Goal: Task Accomplishment & Management: Use online tool/utility

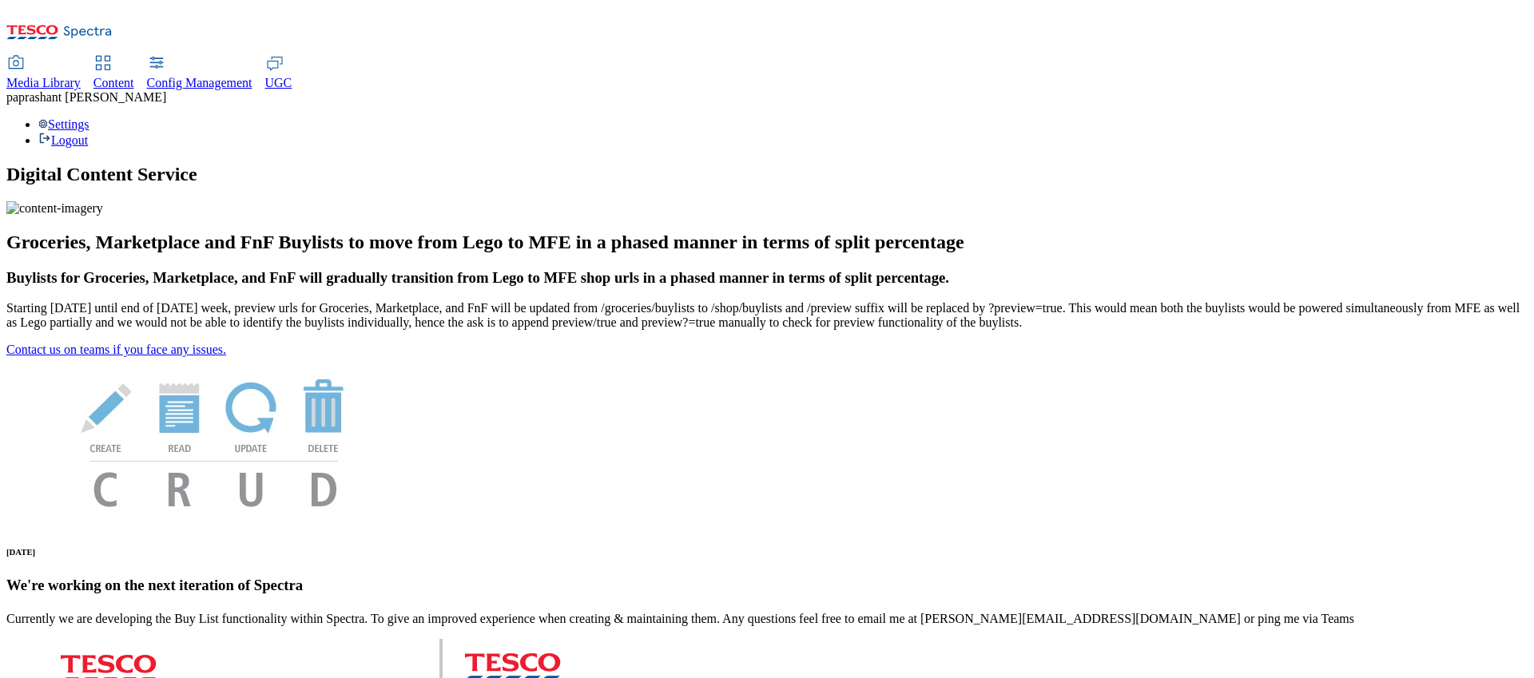
click at [134, 76] on span "Content" at bounding box center [113, 83] width 41 height 14
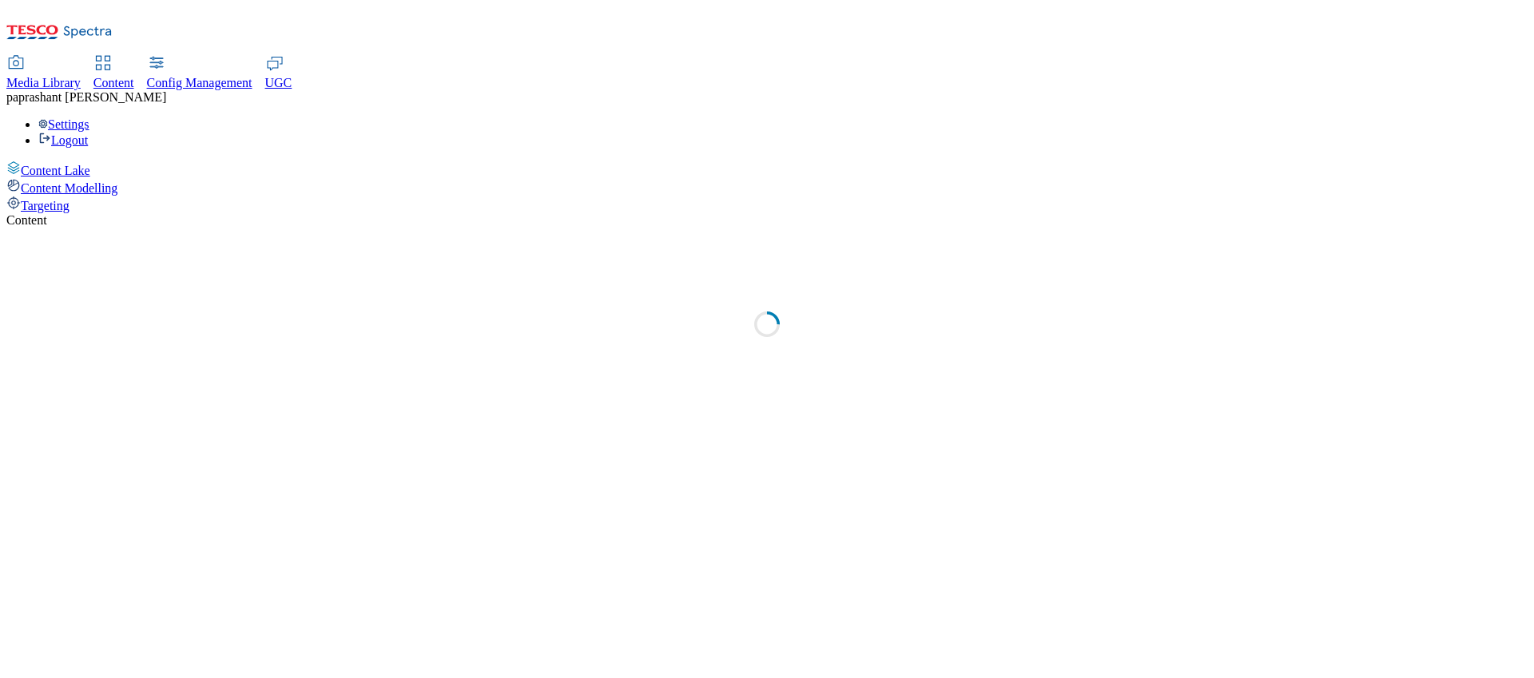
select select "group-comms"
click at [70, 199] on span "Targeting" at bounding box center [45, 206] width 49 height 14
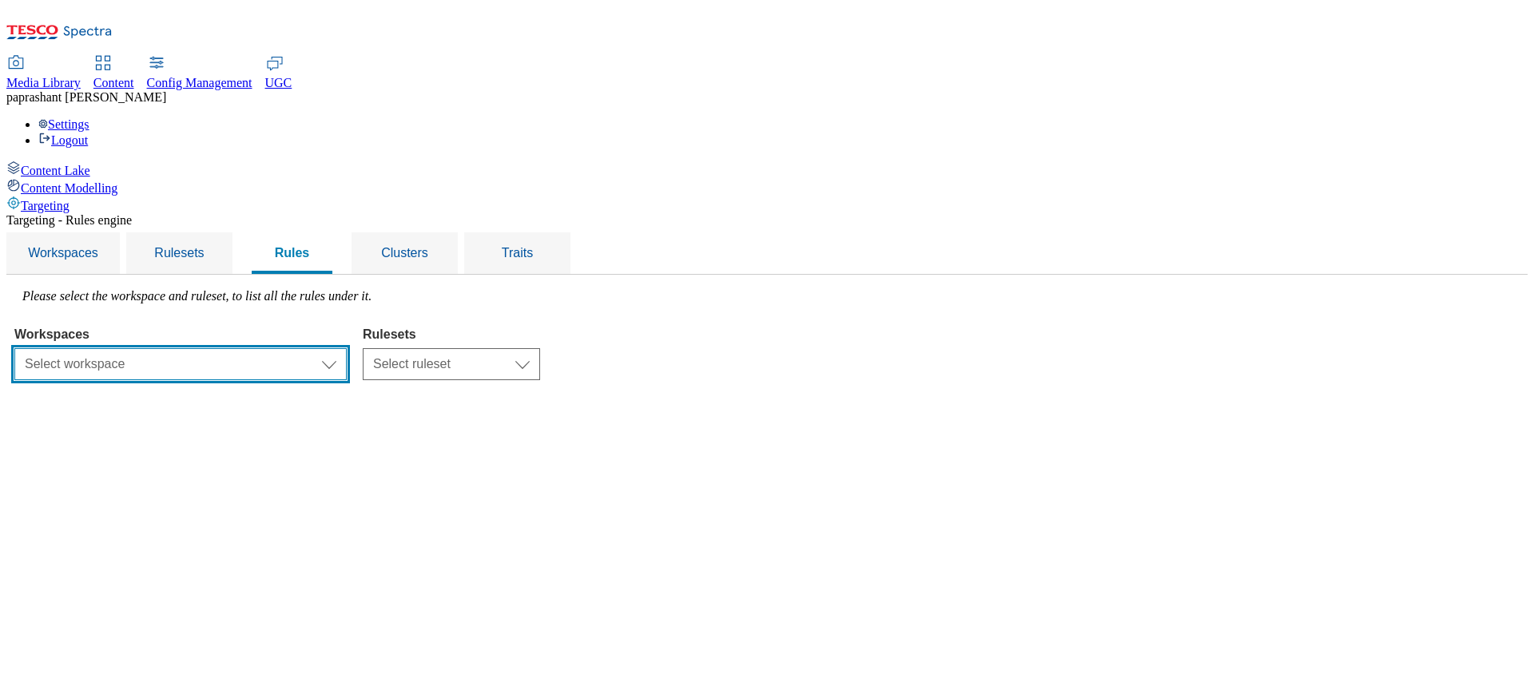
click at [347, 348] on select "Select workspace Test Targeting_28th_August_Sanity test [DATE] Test_Sanity_28th…" at bounding box center [180, 364] width 332 height 32
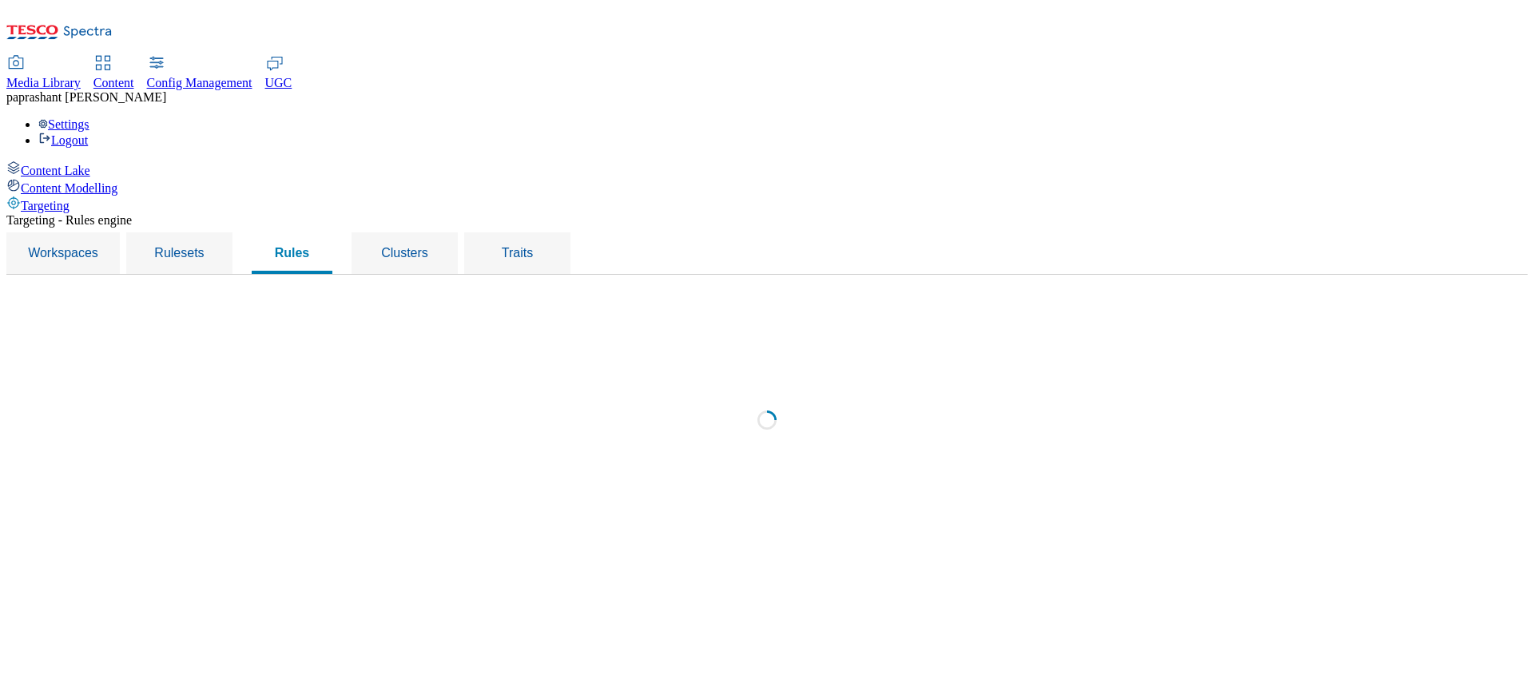
click at [620, 289] on div "Loading" at bounding box center [766, 425] width 1505 height 272
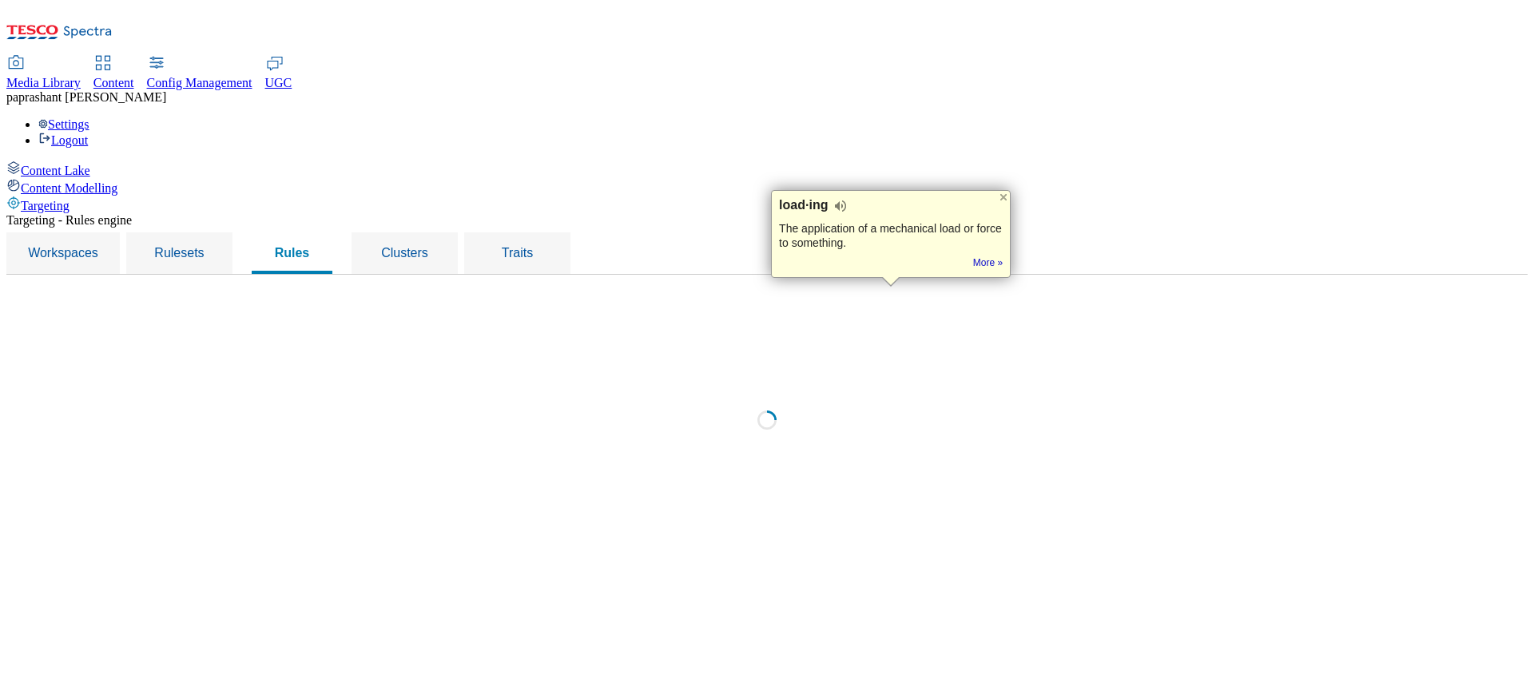
click at [620, 289] on div "Loading" at bounding box center [766, 425] width 1505 height 272
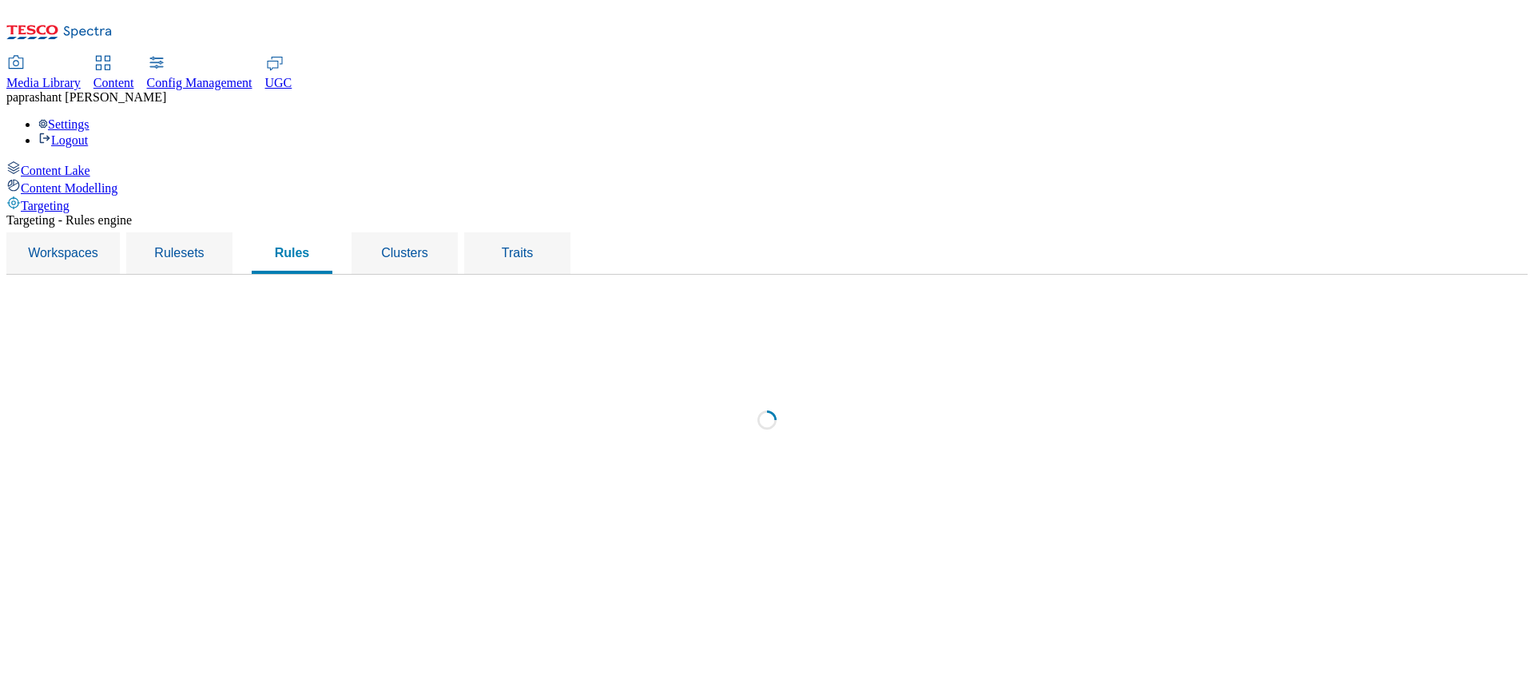
select select "f510054f-adaa-4692-b570-80fa3897127a"
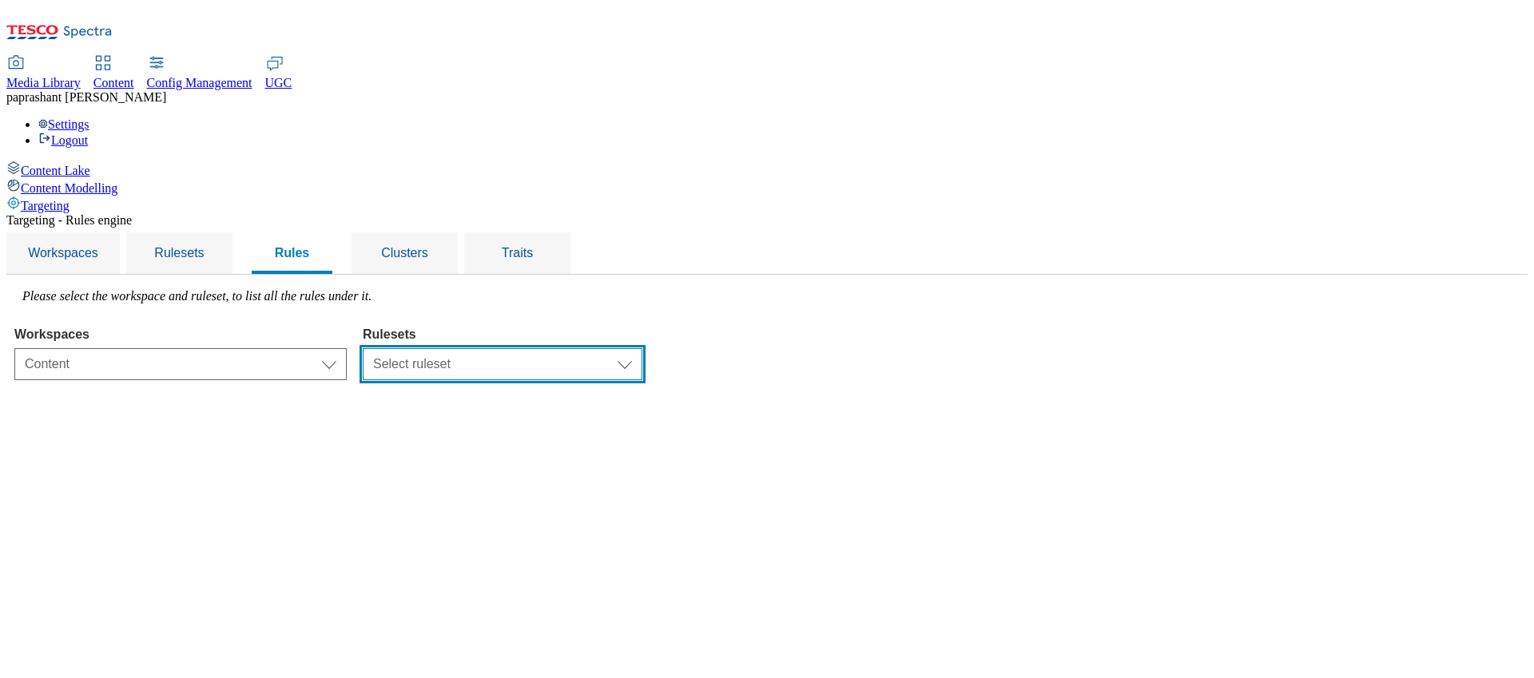
click at [642, 348] on select "Select ruleset CZ HU ROI SK TEST UK clubcard-roi clubcard-website customer-enga…" at bounding box center [503, 364] width 280 height 32
select select "7f9e739d-6abb-424f-b94f-4b375a3fe6e0"
click at [564, 348] on select "Select ruleset CZ HU ROI SK TEST UK clubcard-roi clubcard-website customer-enga…" at bounding box center [503, 364] width 280 height 32
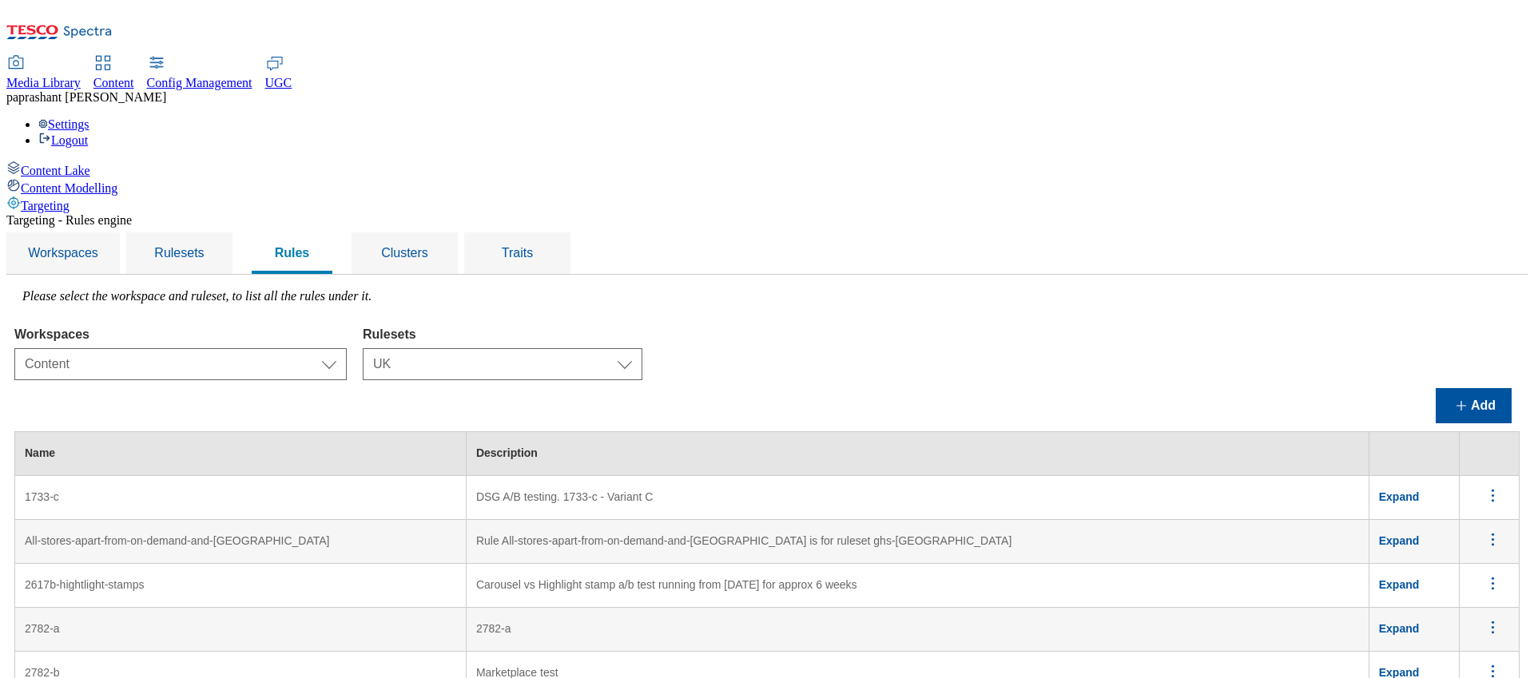
click at [1414, 491] on span "Expand" at bounding box center [1399, 497] width 41 height 13
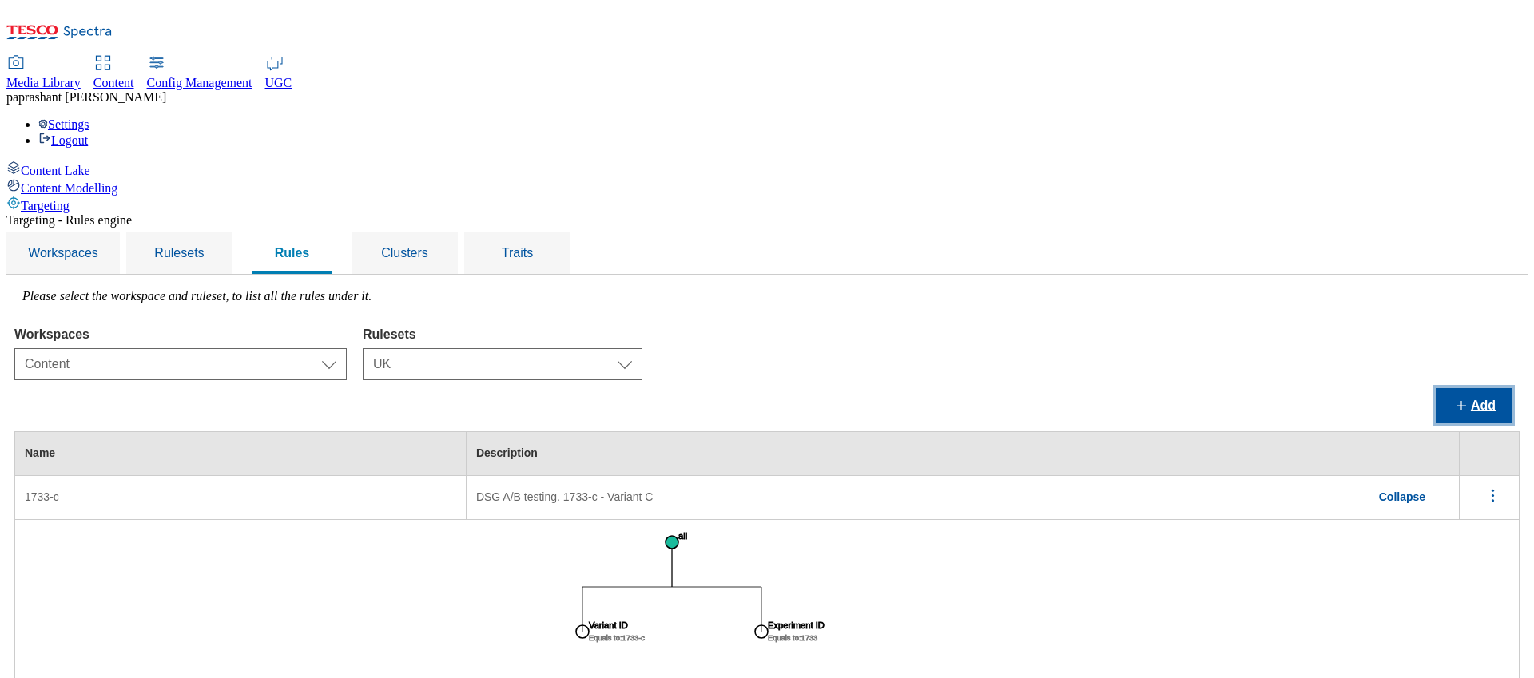
click at [1463, 388] on button "Add" at bounding box center [1474, 405] width 76 height 35
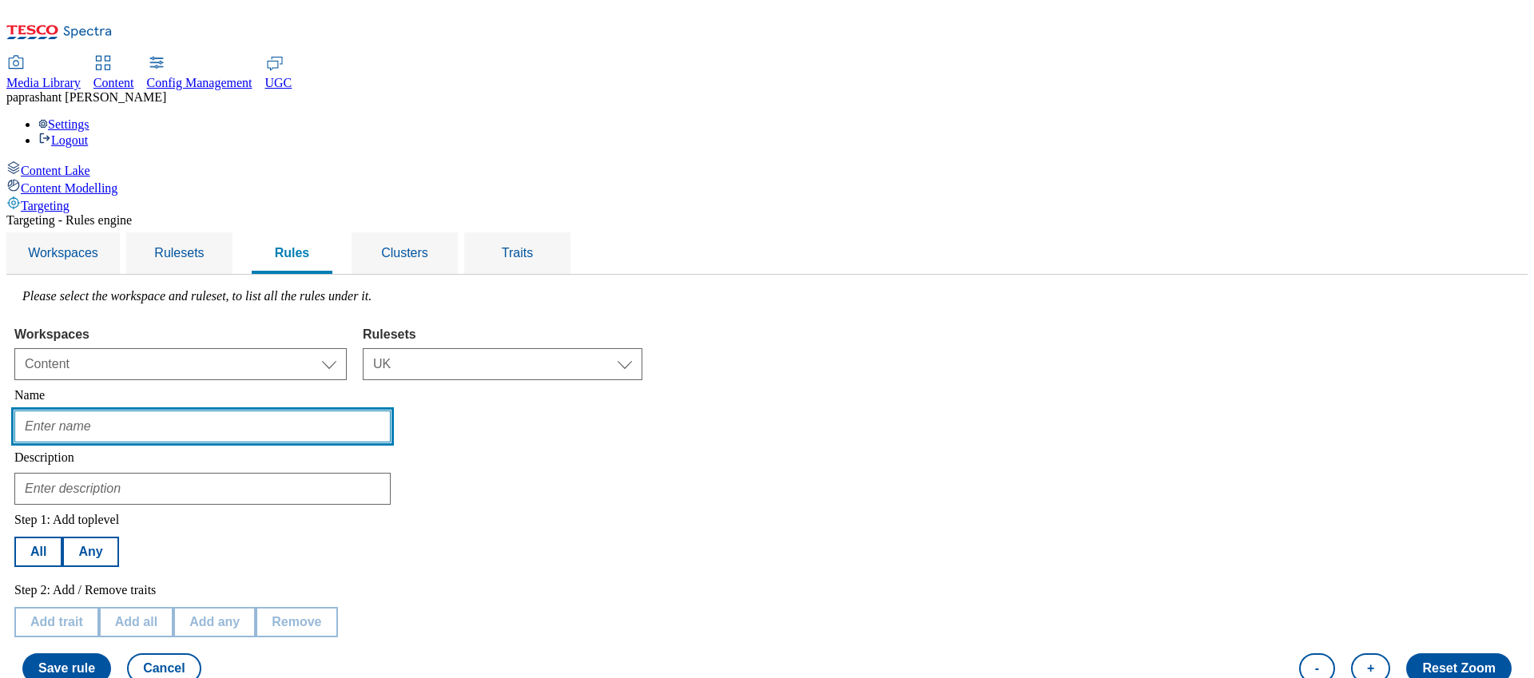
click at [346, 411] on input "text" at bounding box center [202, 427] width 376 height 32
type input "ad"
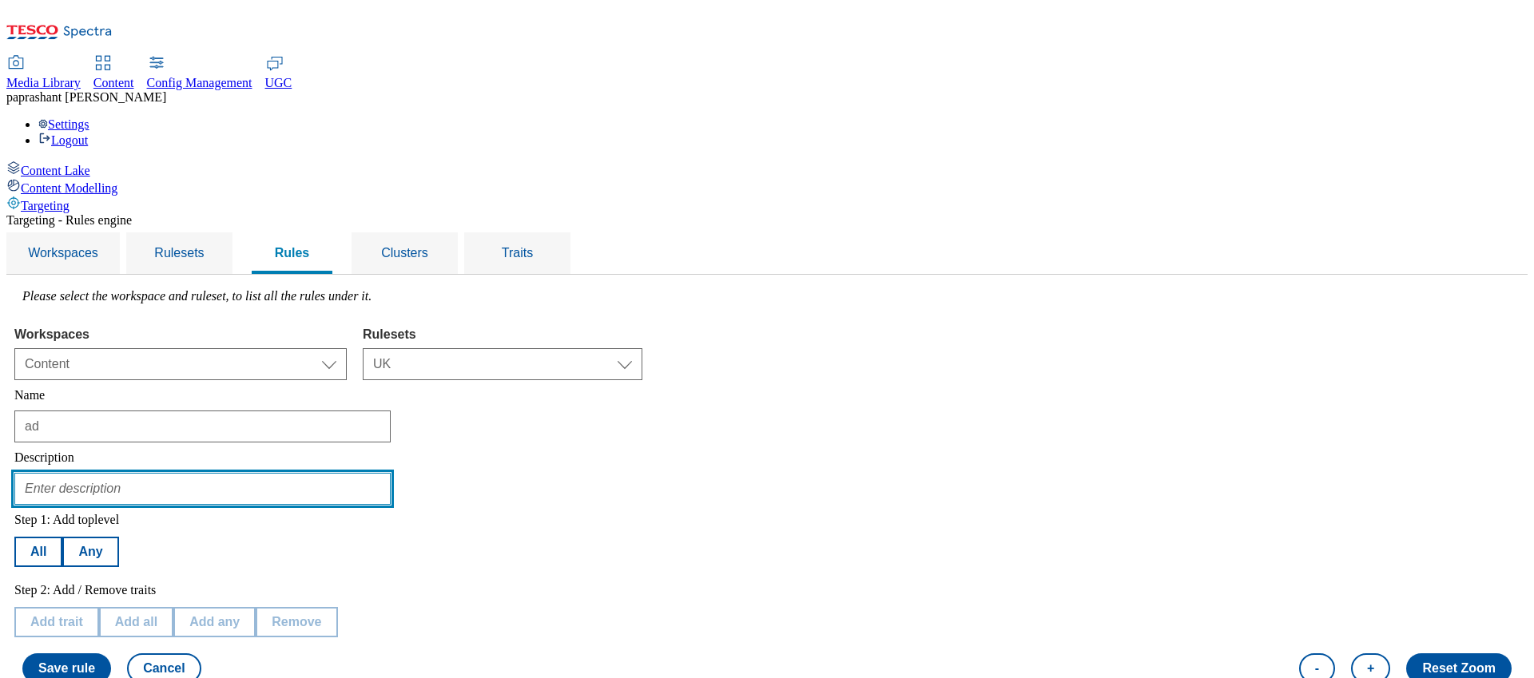
click at [272, 473] on input "text" at bounding box center [202, 489] width 376 height 32
type input "ad"
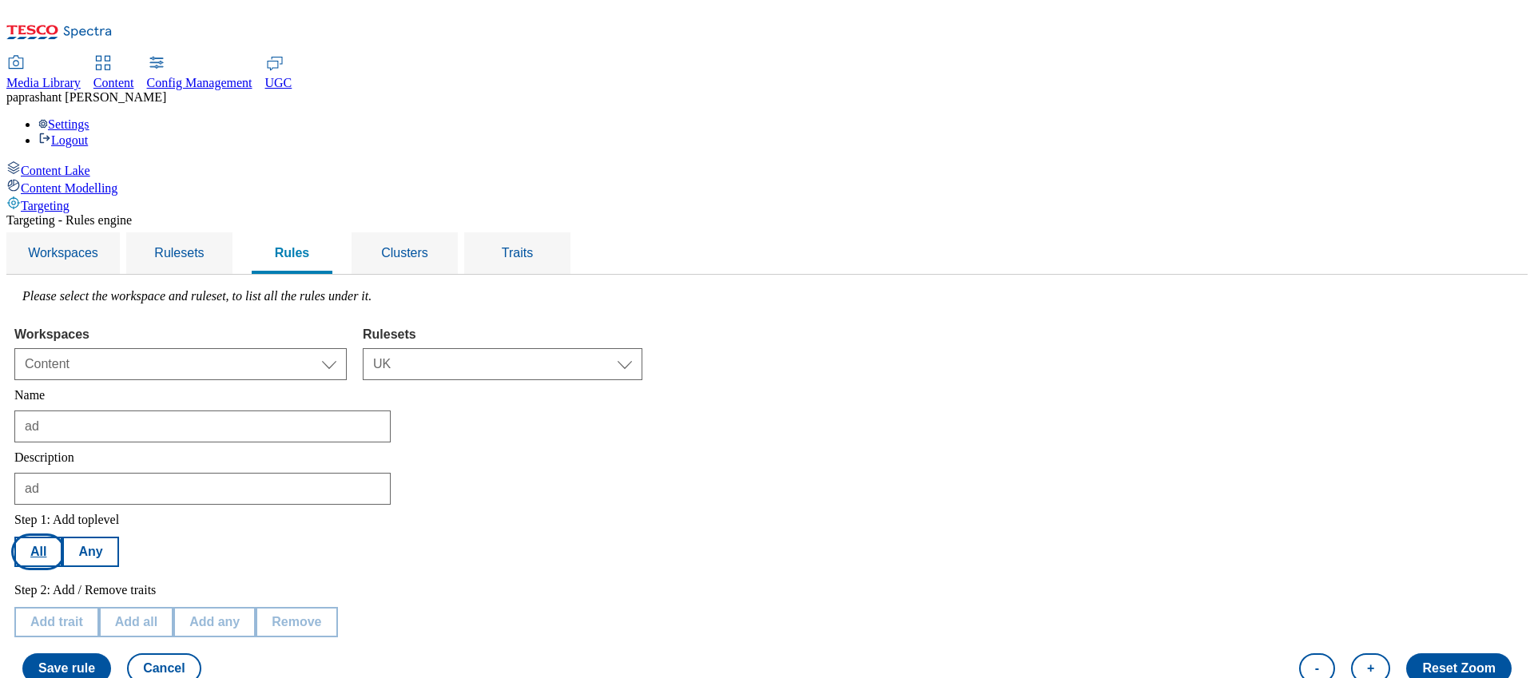
click at [62, 537] on button "All" at bounding box center [38, 552] width 48 height 30
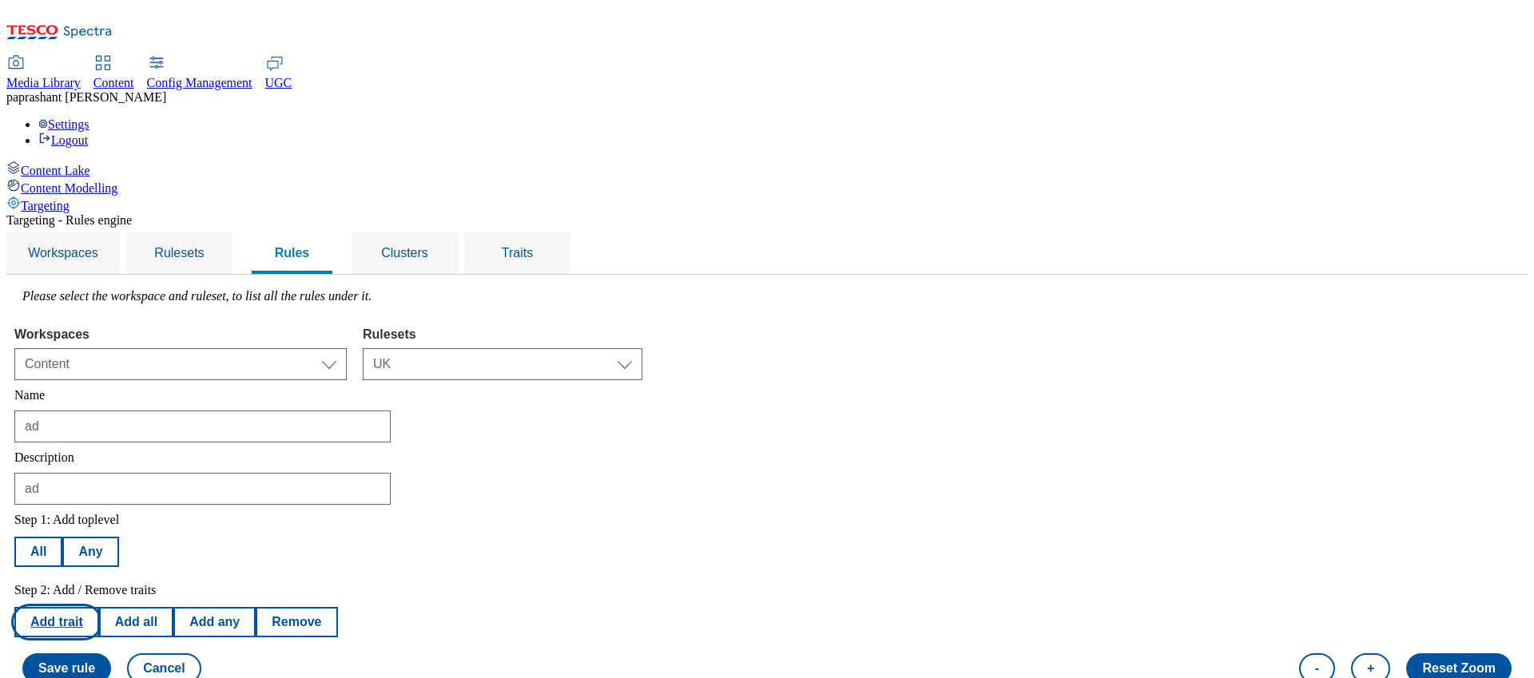
click at [99, 607] on button "Add trait" at bounding box center [56, 622] width 85 height 30
select select "segments"
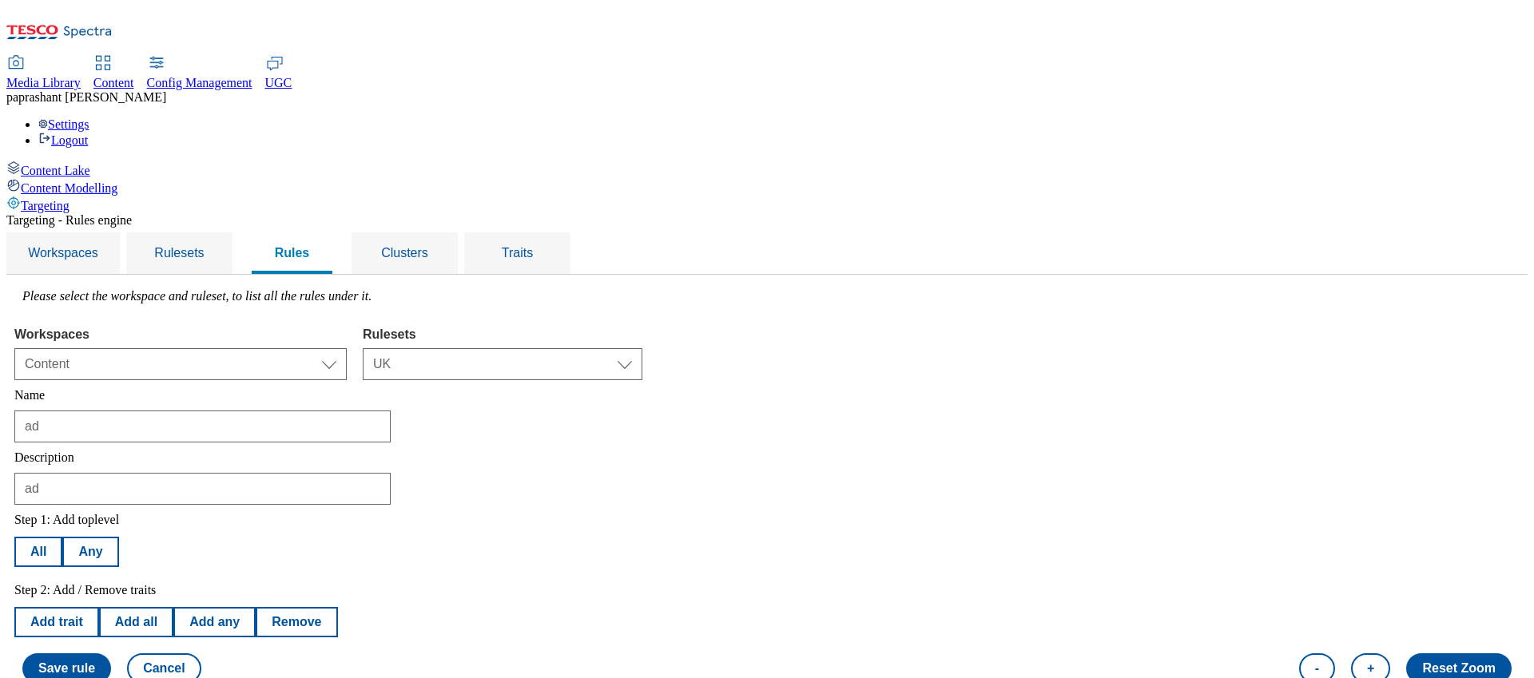
scroll to position [316, 0]
select select "equals"
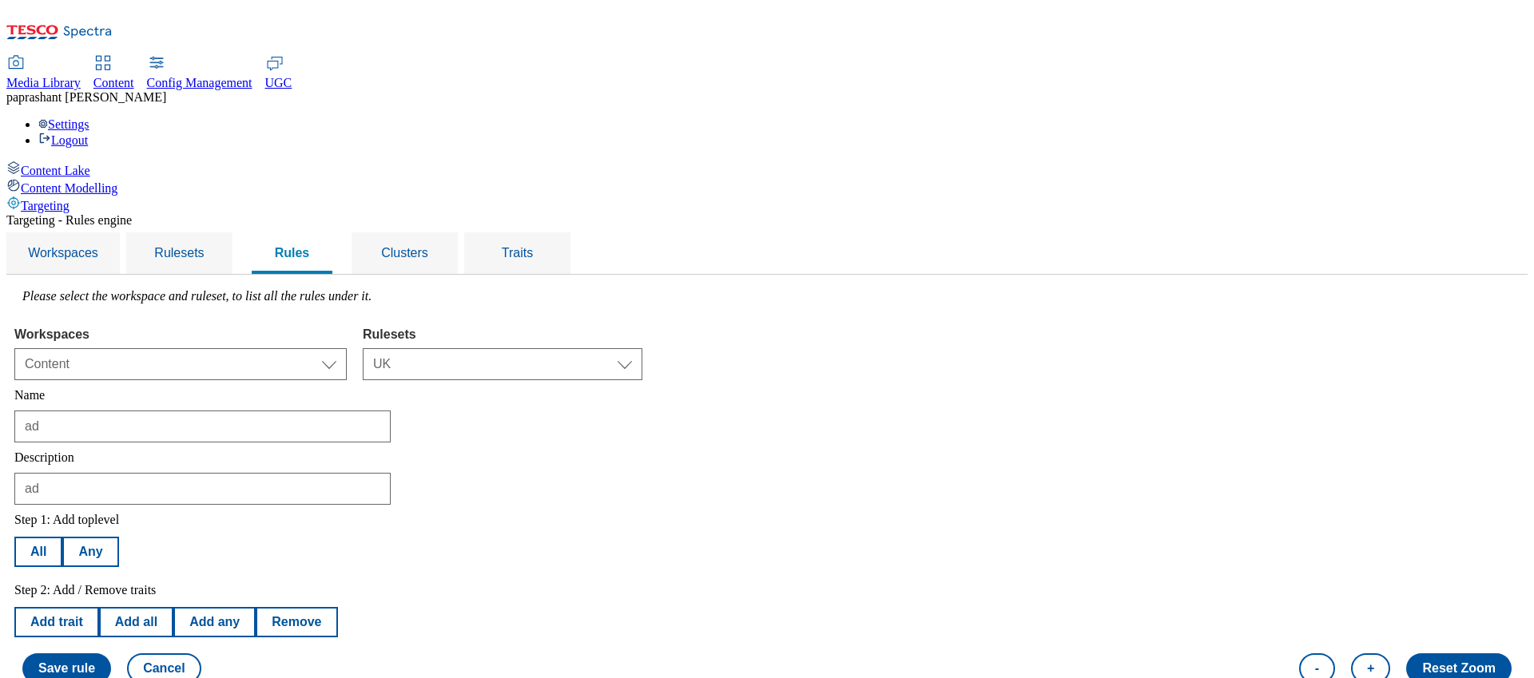
select select "profileSegments"
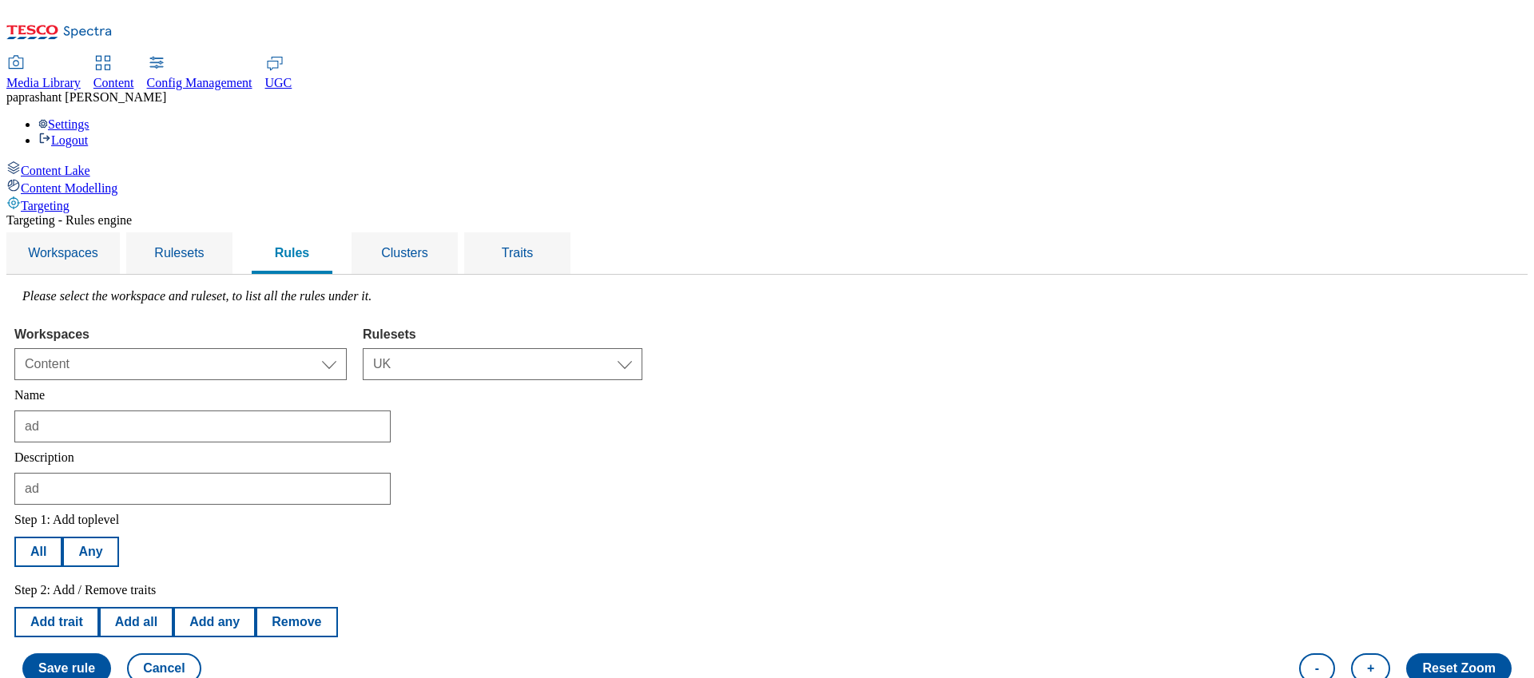
select select "9ff9b6f6-ec82-47b1-ba07-93d4fef5638a:true"
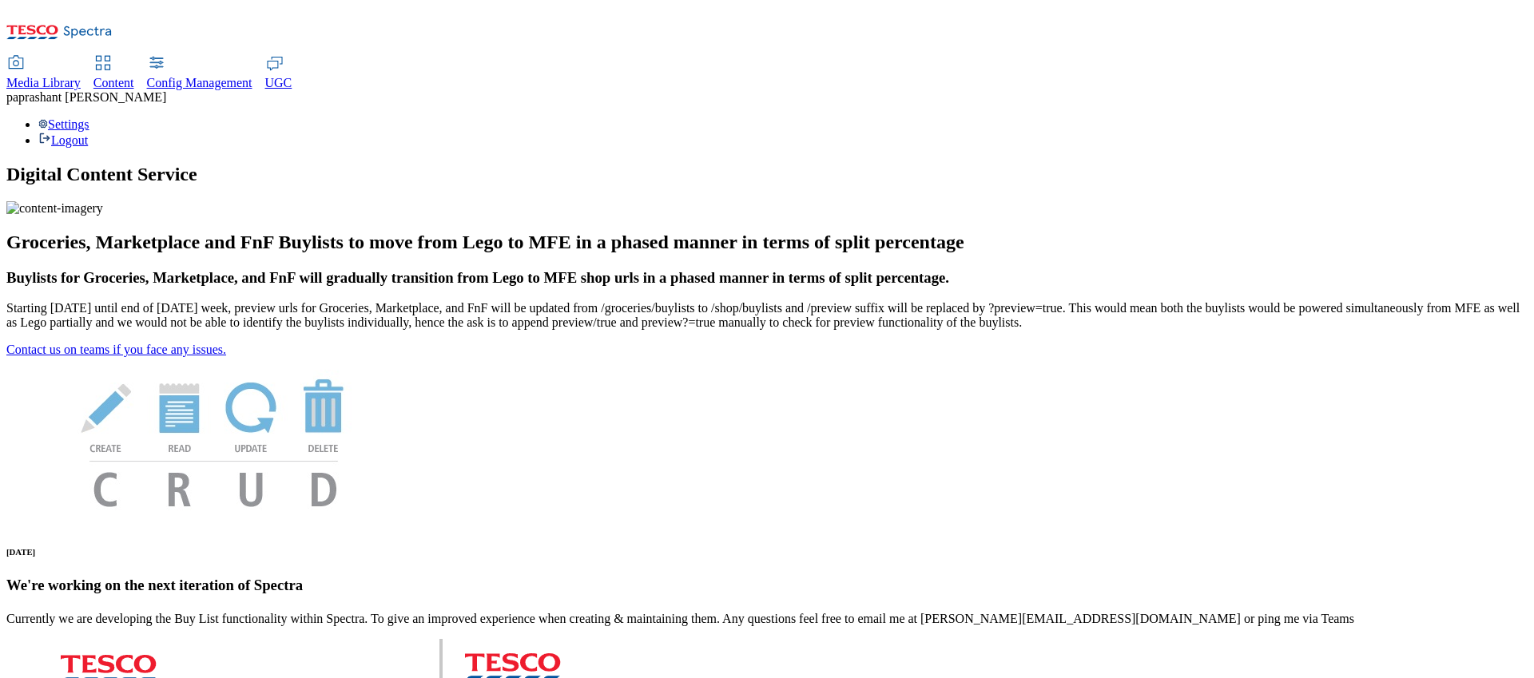
click at [134, 76] on span "Content" at bounding box center [113, 83] width 41 height 14
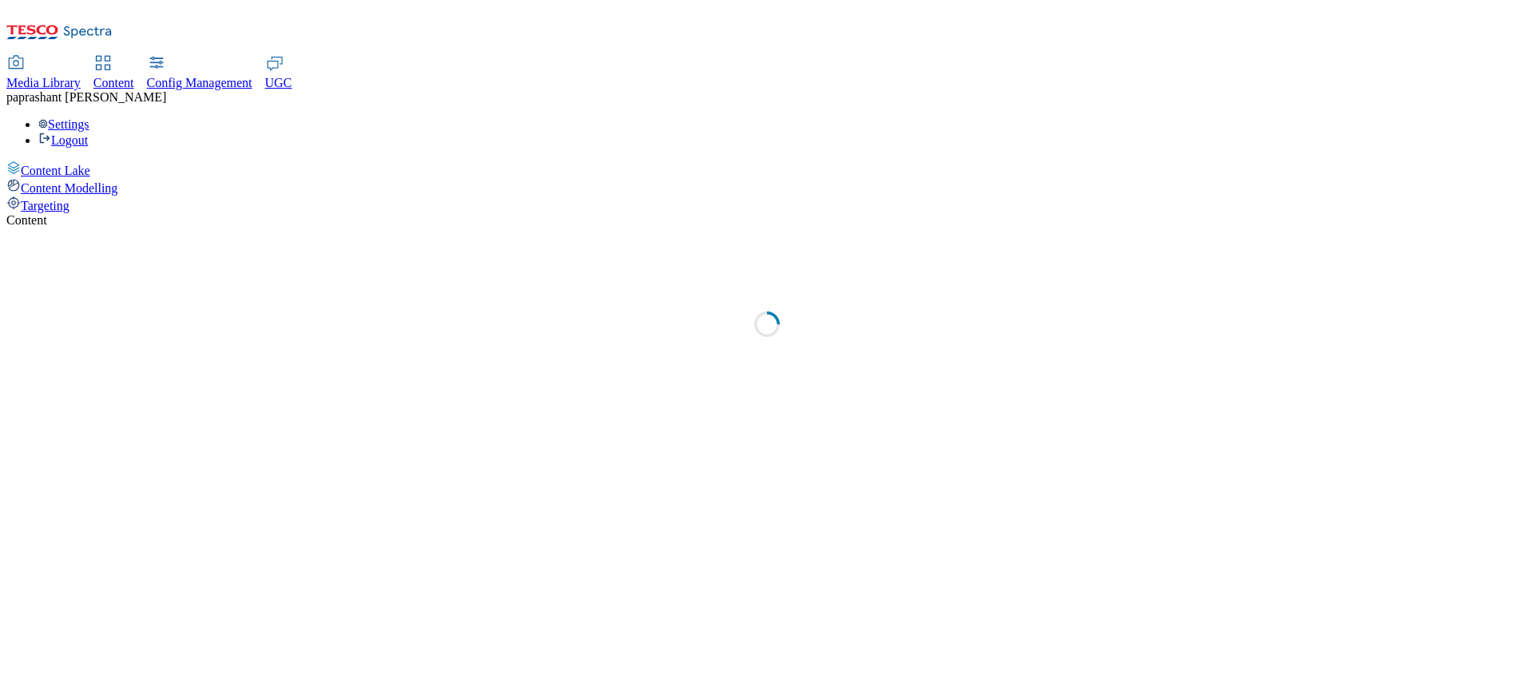
select select "group-comms"
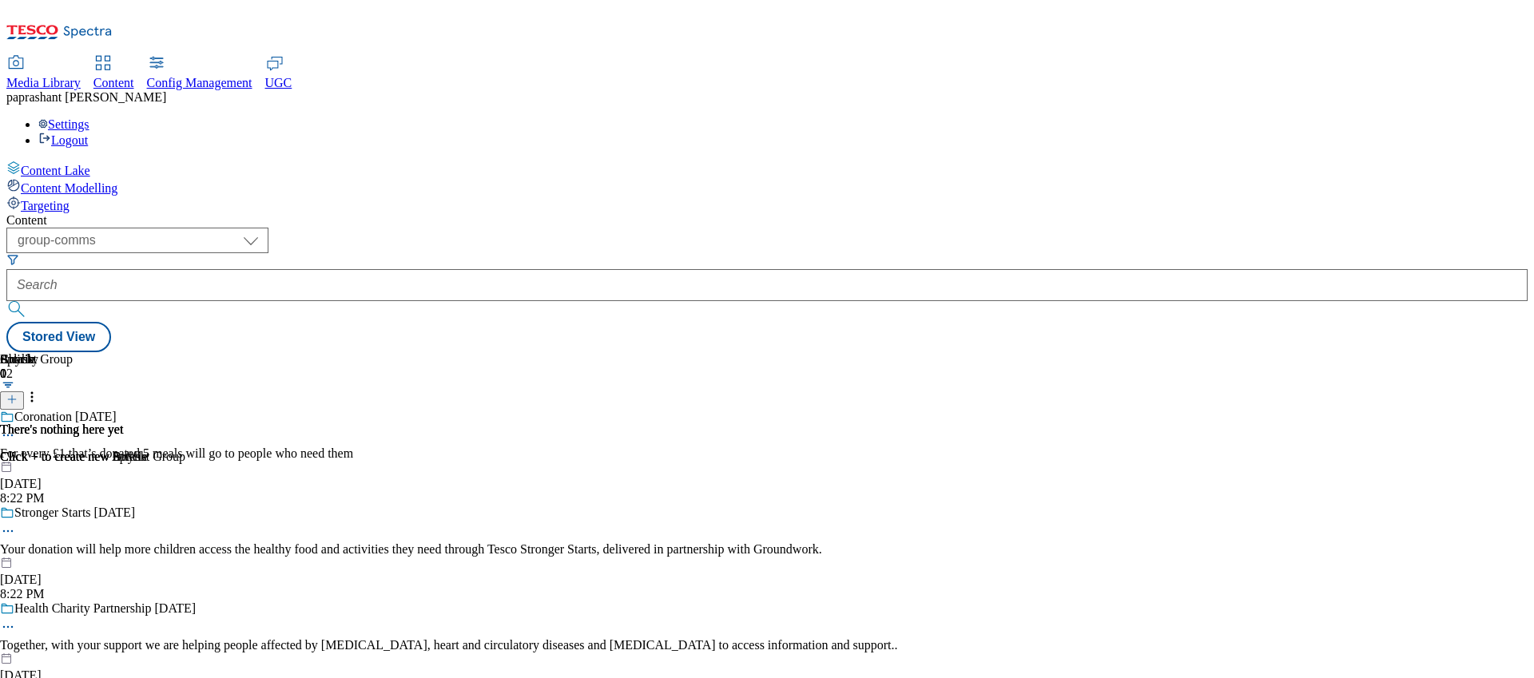
click at [64, 199] on span "Targeting" at bounding box center [45, 206] width 49 height 14
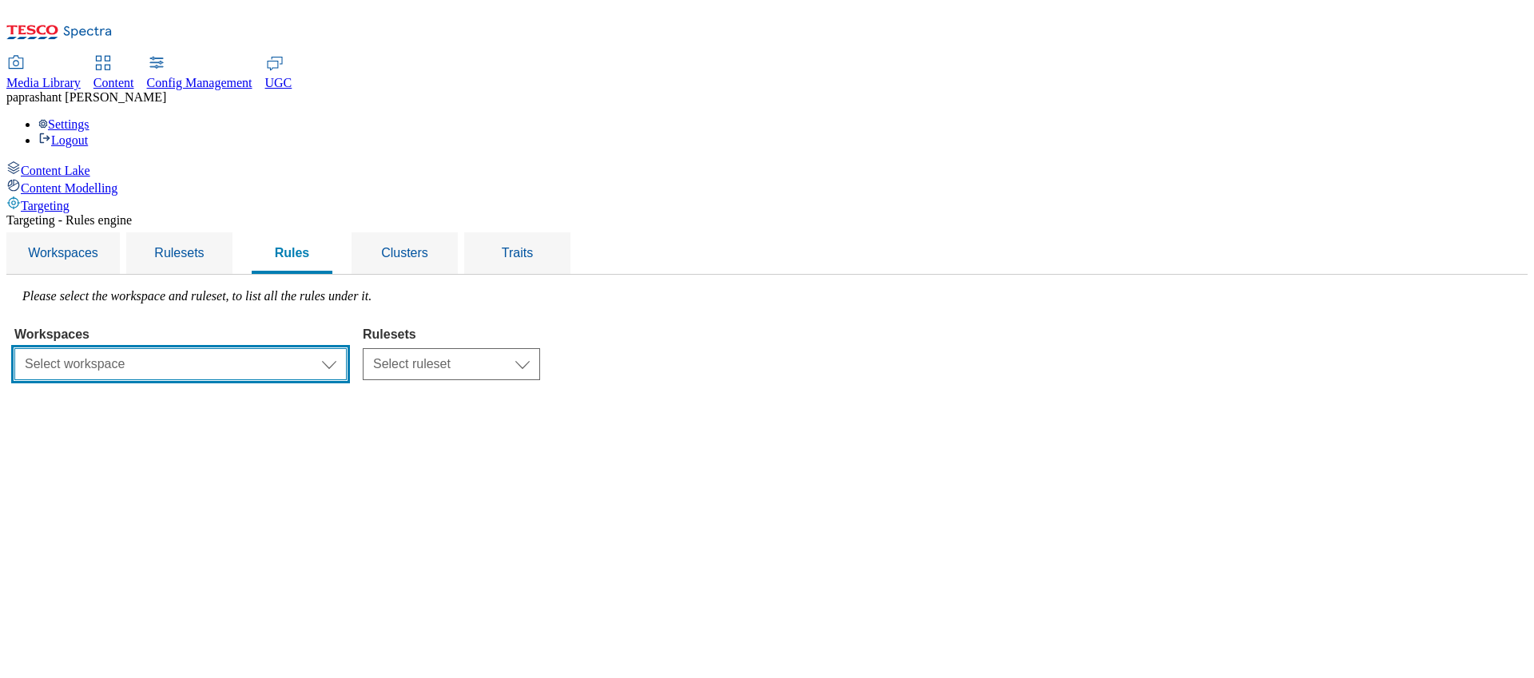
click at [347, 348] on select "Select workspace Test Targeting_28th_August_Sanity test [DATE] Test_Sanity_28th…" at bounding box center [180, 364] width 332 height 32
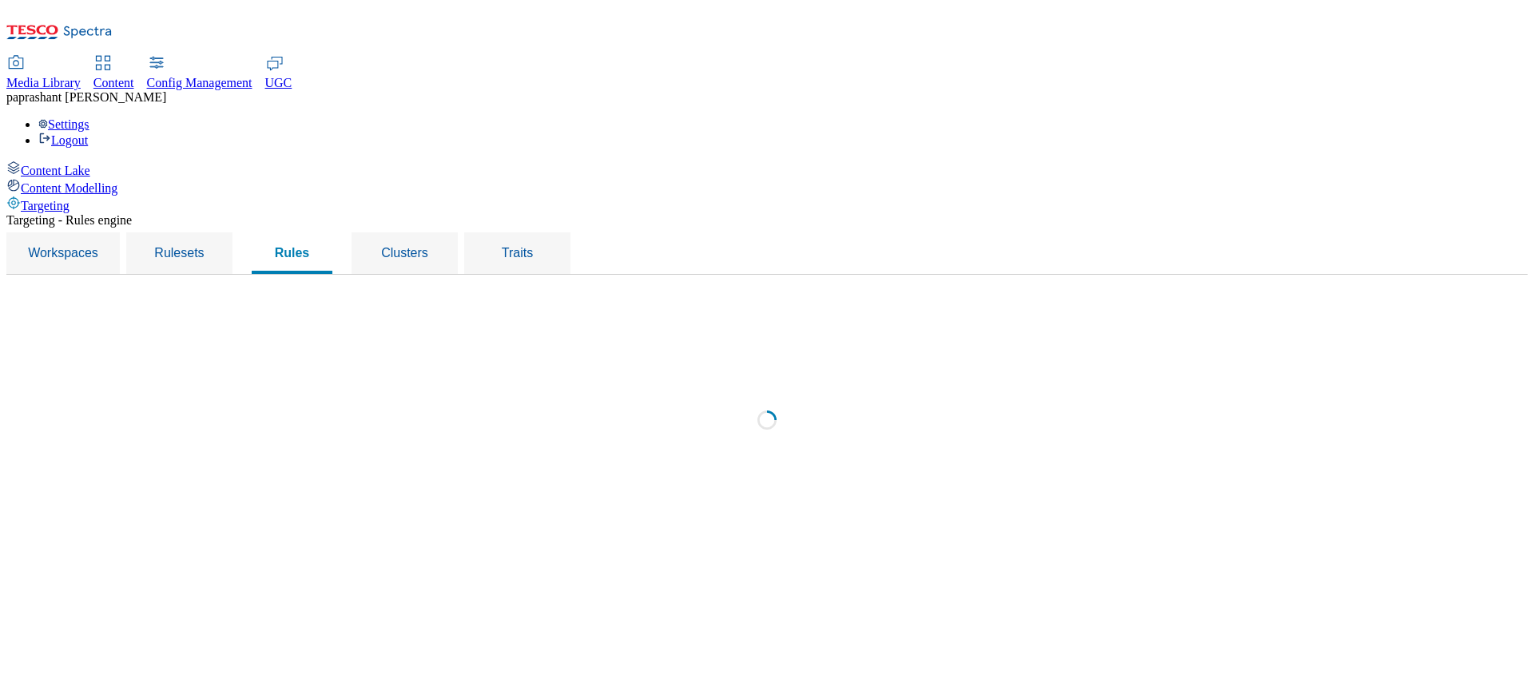
click at [624, 289] on div "Loading" at bounding box center [766, 425] width 1505 height 272
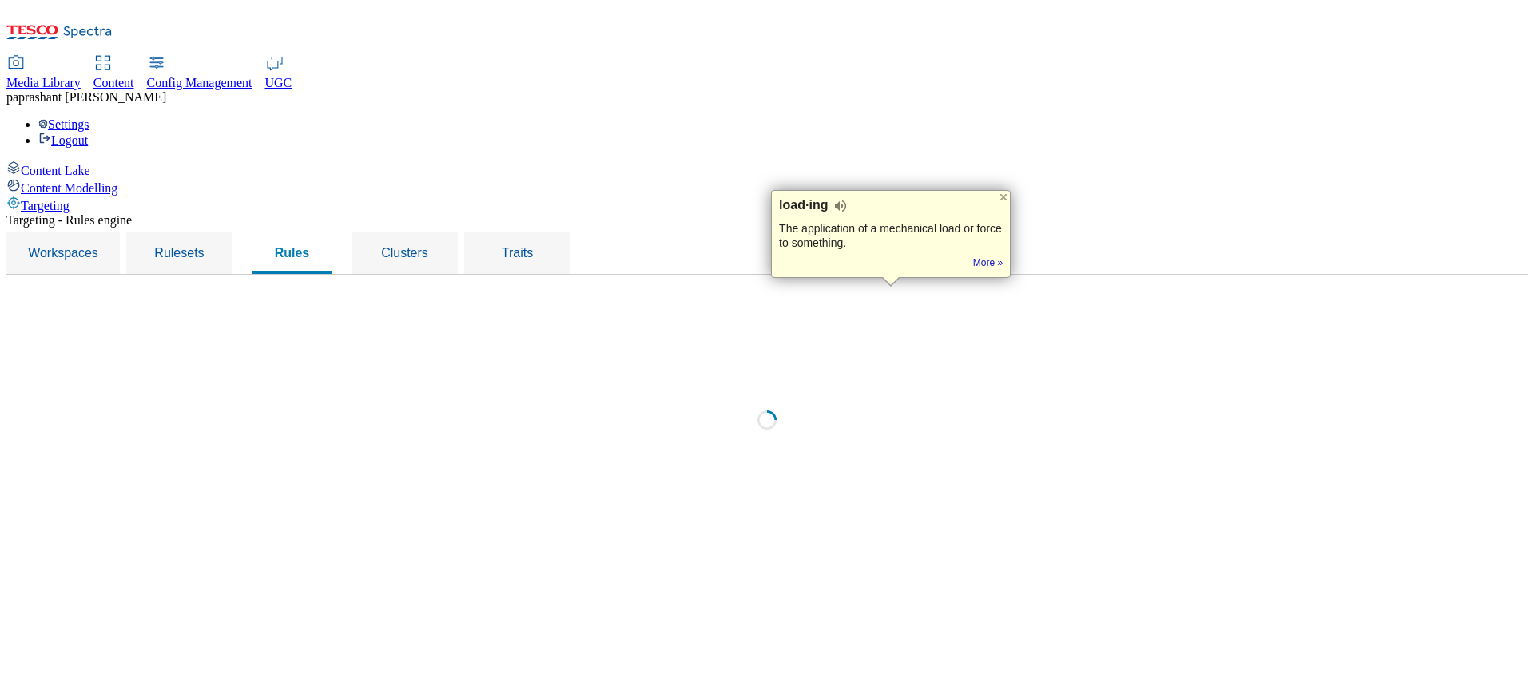
click at [624, 289] on div "Loading" at bounding box center [766, 425] width 1505 height 272
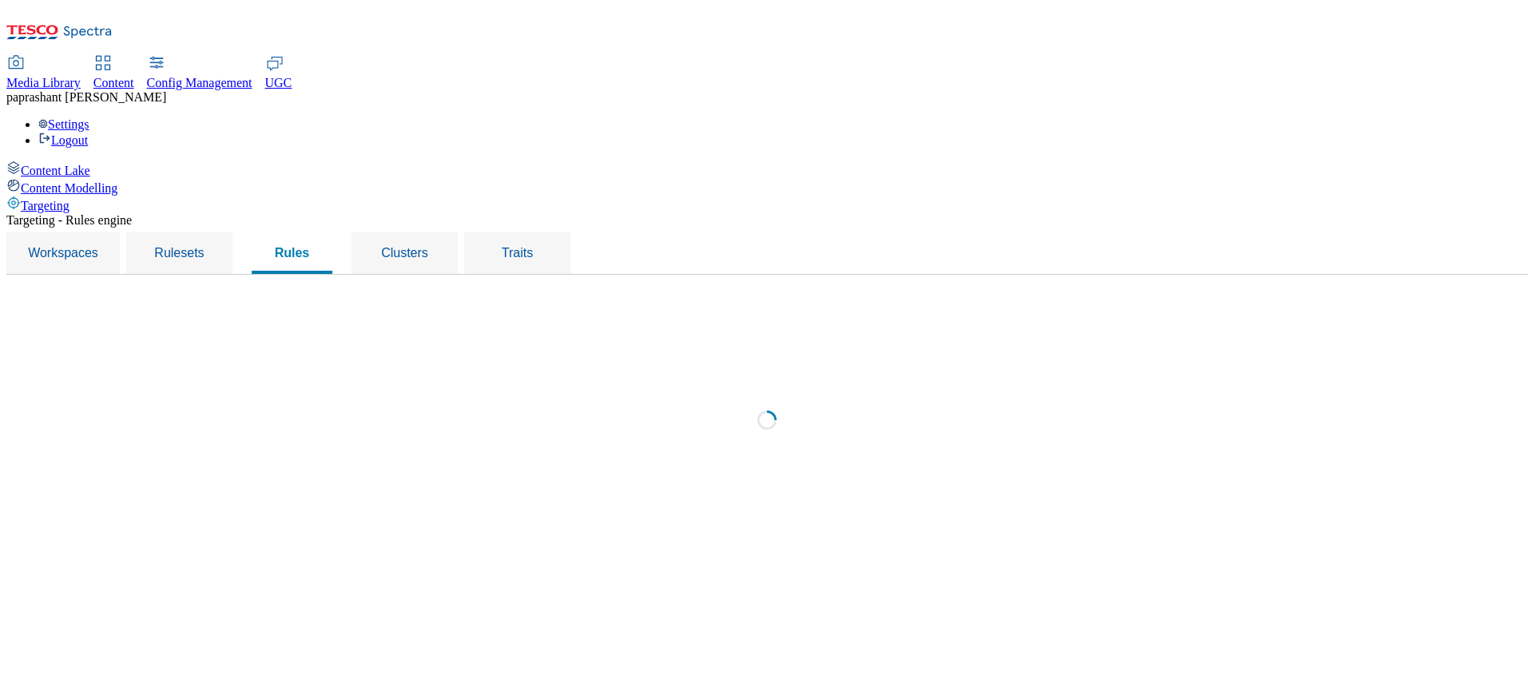
select select "0a6dd34b-2200-428d-a2fc-1be2b70d3cb6"
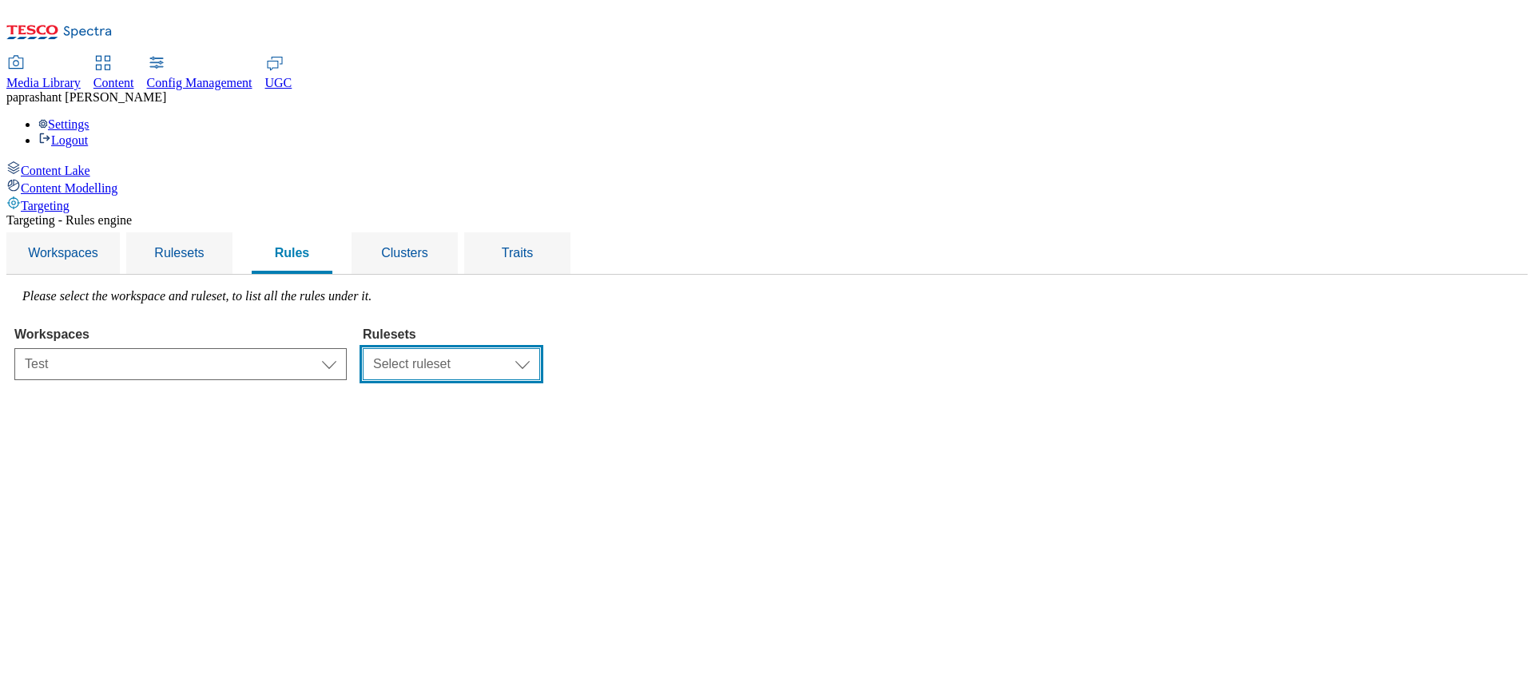
click at [540, 348] on select "Select ruleset R2 R22 R233 Test rule" at bounding box center [451, 364] width 177 height 32
select select "37692583-89eb-45bf-aa54-ce91e1acffb3"
click at [540, 348] on select "Select ruleset R2 R22 R233 Test rule" at bounding box center [451, 364] width 177 height 32
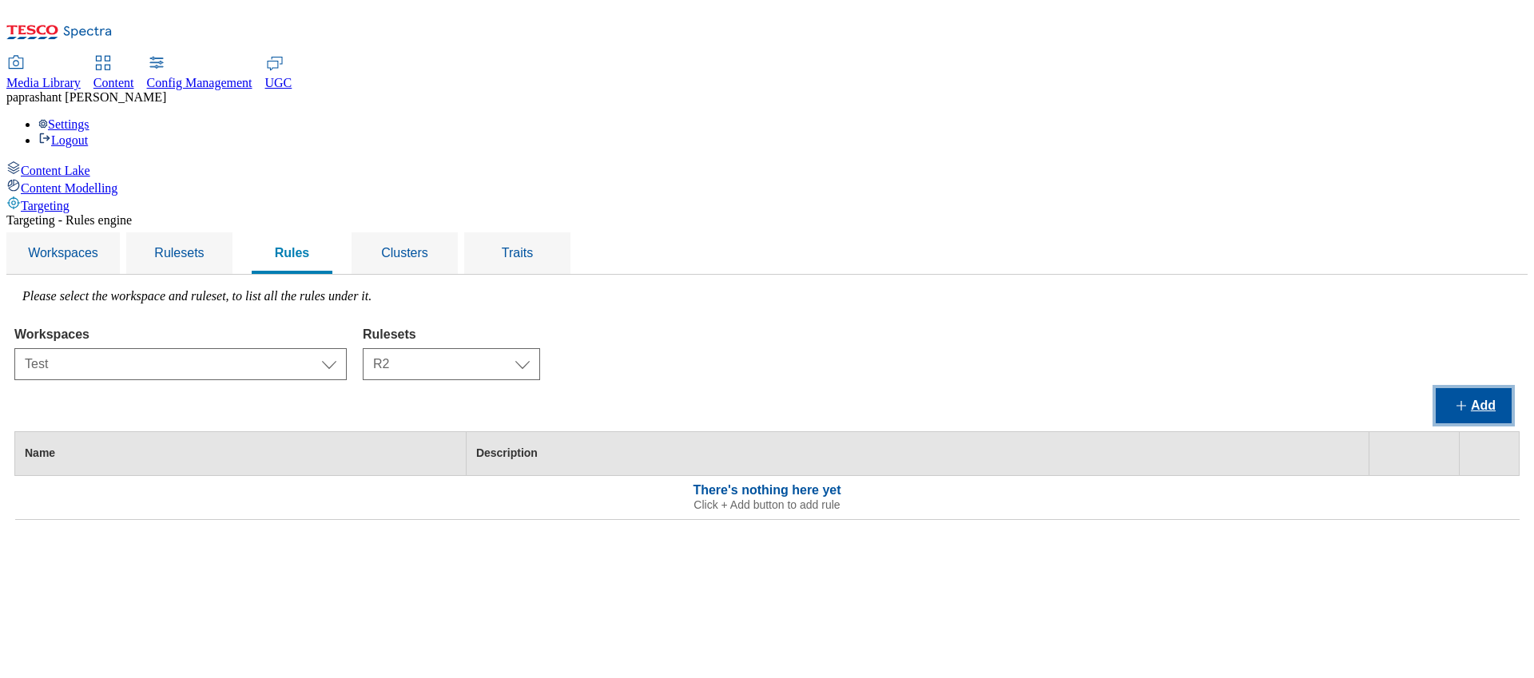
click at [1495, 388] on button "Add" at bounding box center [1474, 405] width 76 height 35
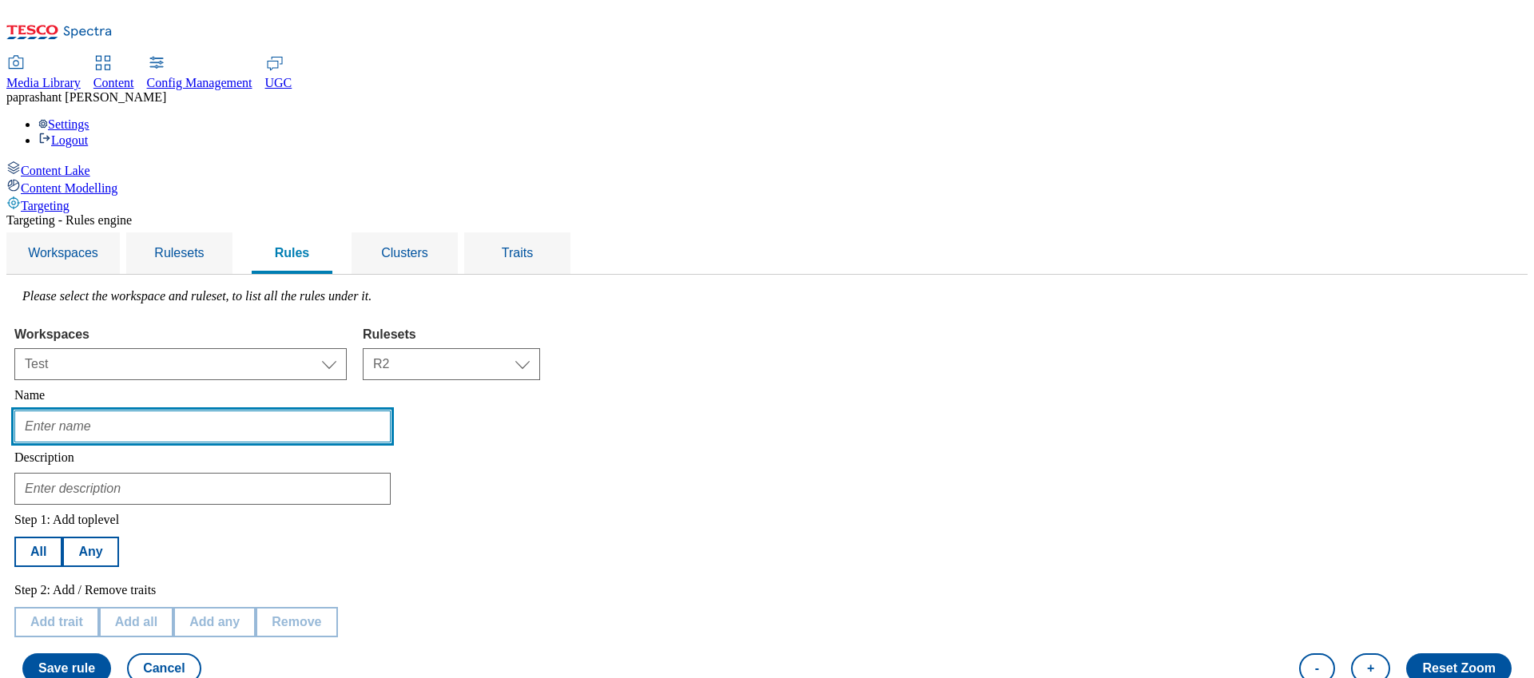
click at [391, 411] on input "text" at bounding box center [202, 427] width 376 height 32
type input "2"
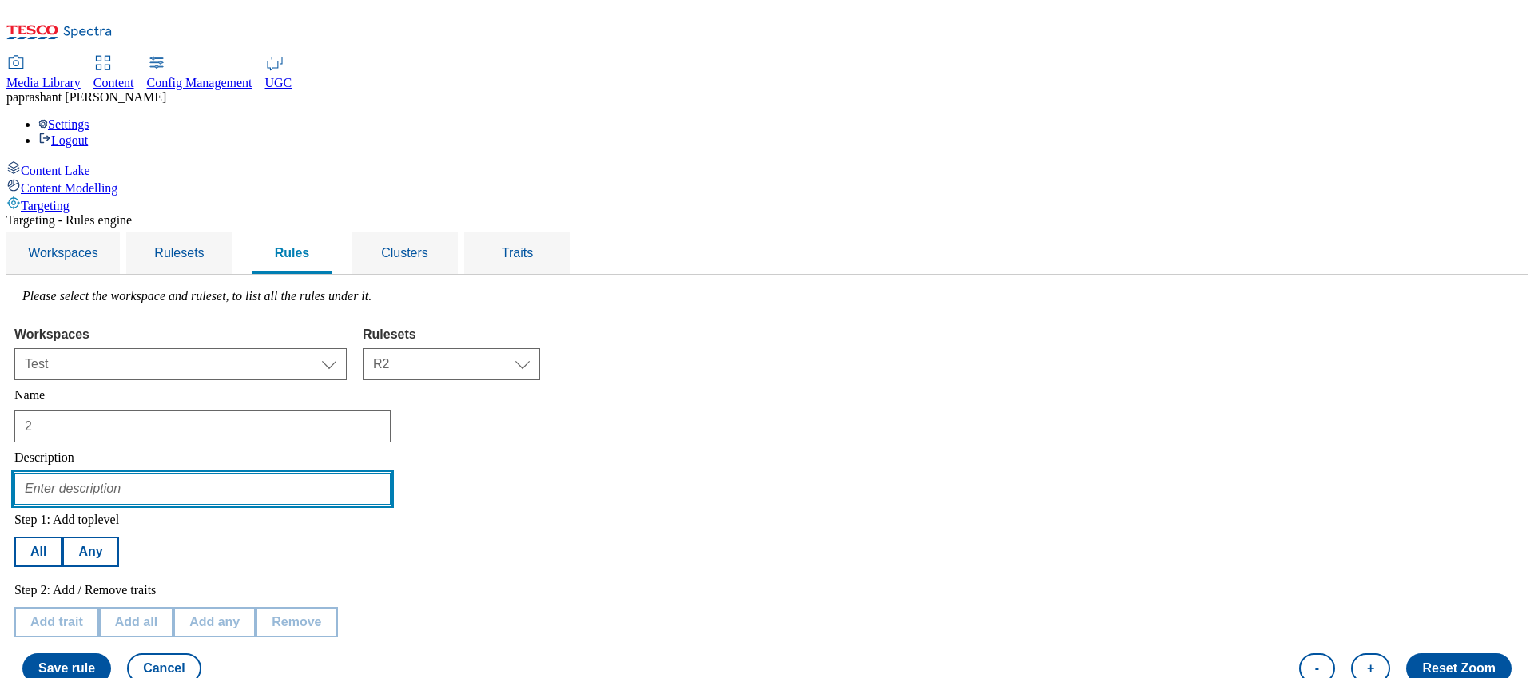
click at [391, 473] on input "text" at bounding box center [202, 489] width 376 height 32
type input "2"
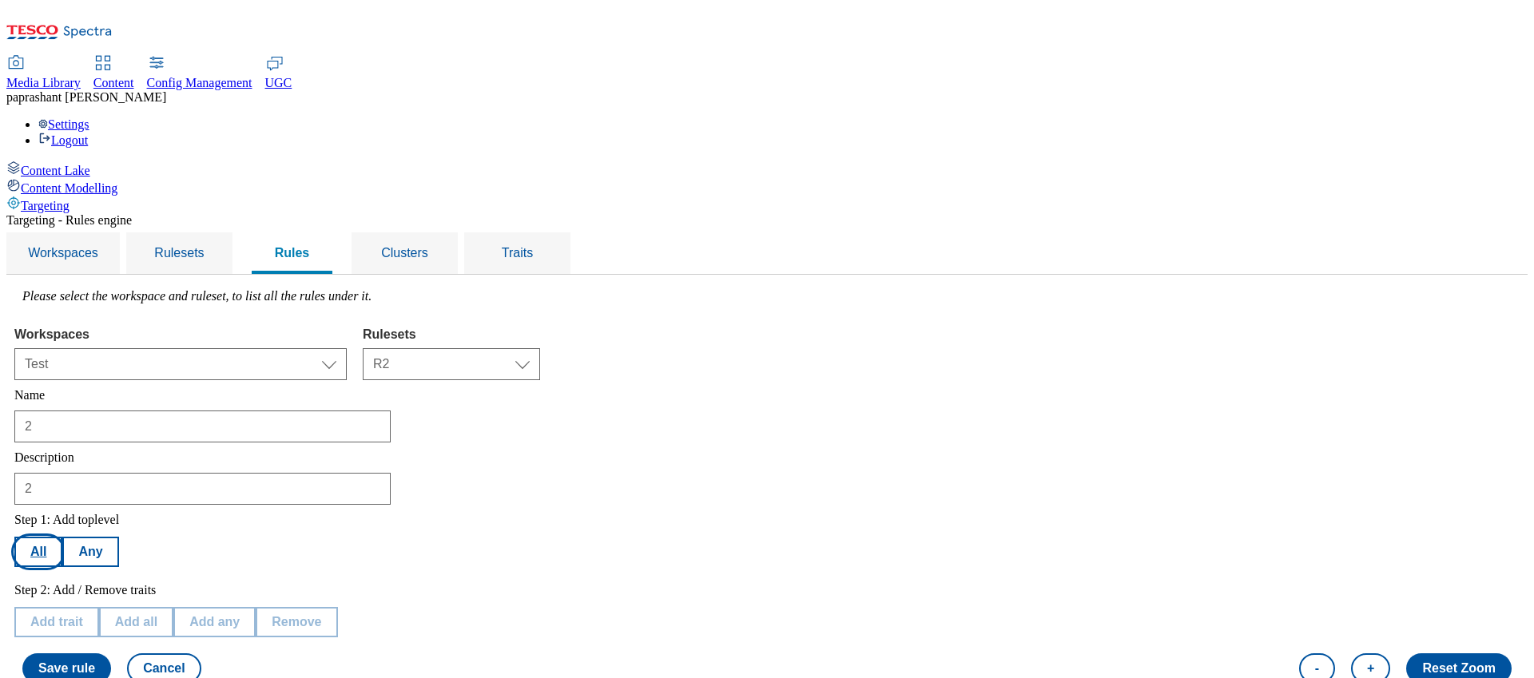
click at [62, 537] on button "All" at bounding box center [38, 552] width 48 height 30
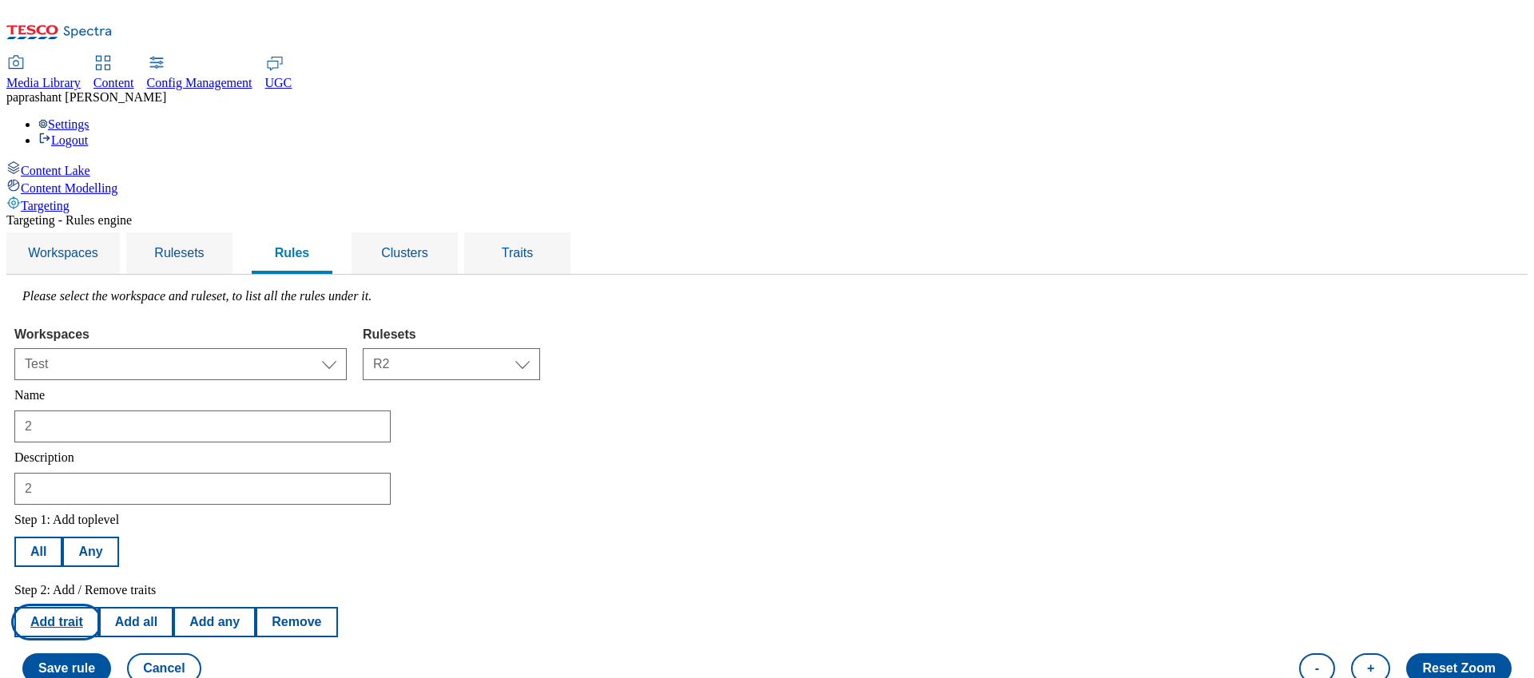
click at [99, 607] on button "Add trait" at bounding box center [56, 622] width 85 height 30
select select "profileSegments"
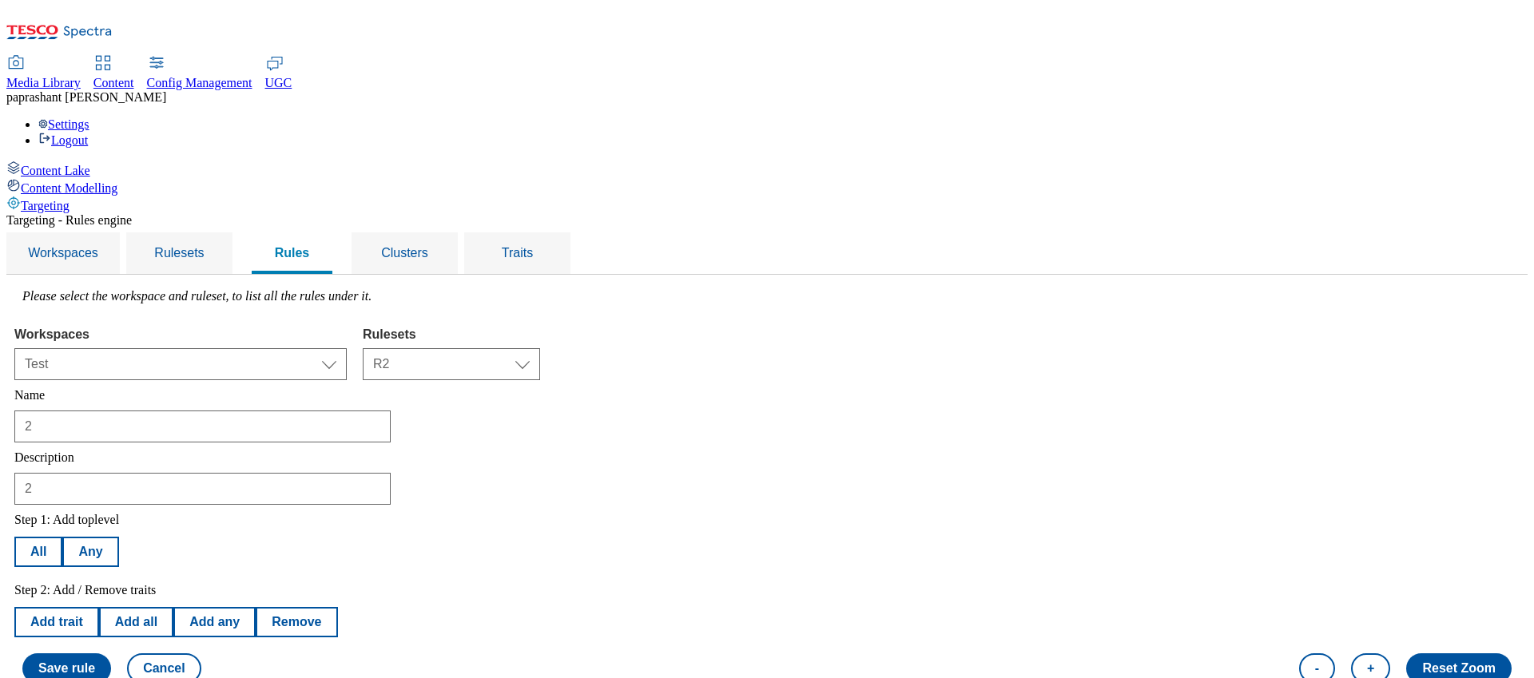
select select "equals"
